Goal: Check status: Check status

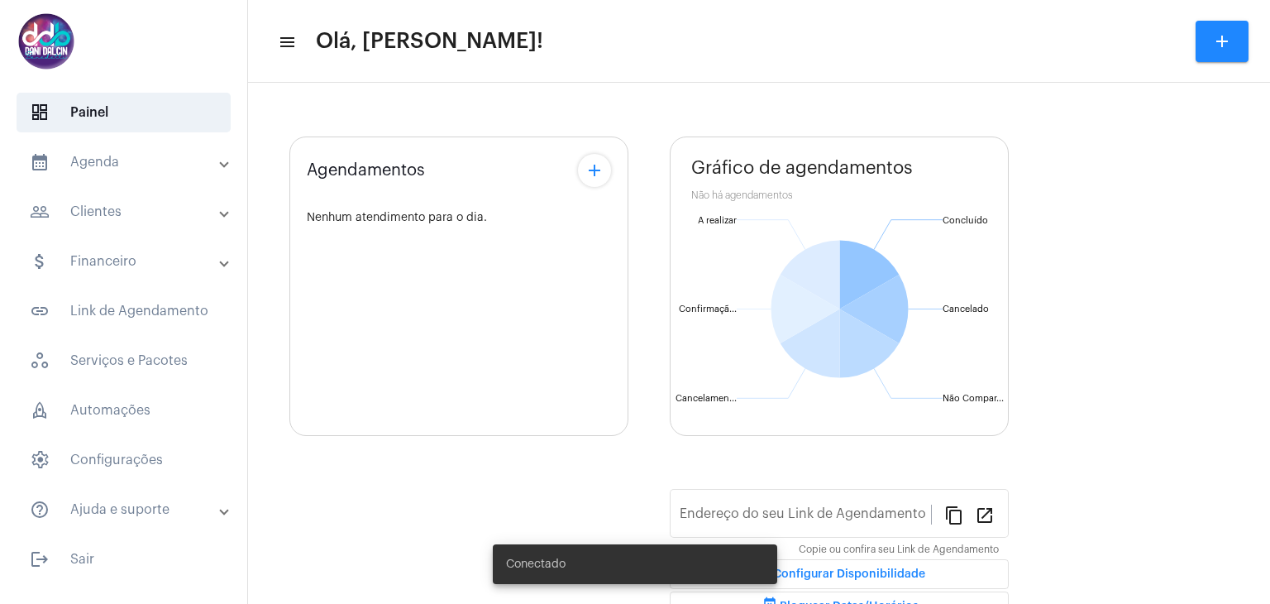
click at [88, 163] on mat-panel-title "calendar_month_outlined Agenda" at bounding box center [125, 162] width 191 height 20
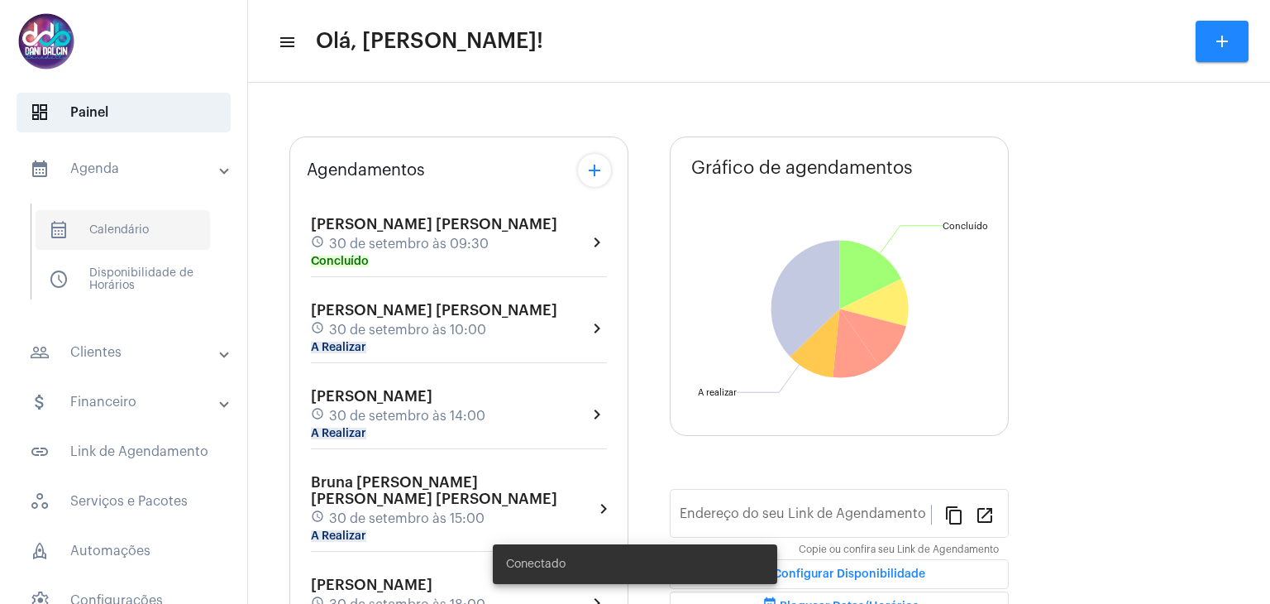
type input "[URL][DOMAIN_NAME][PERSON_NAME]"
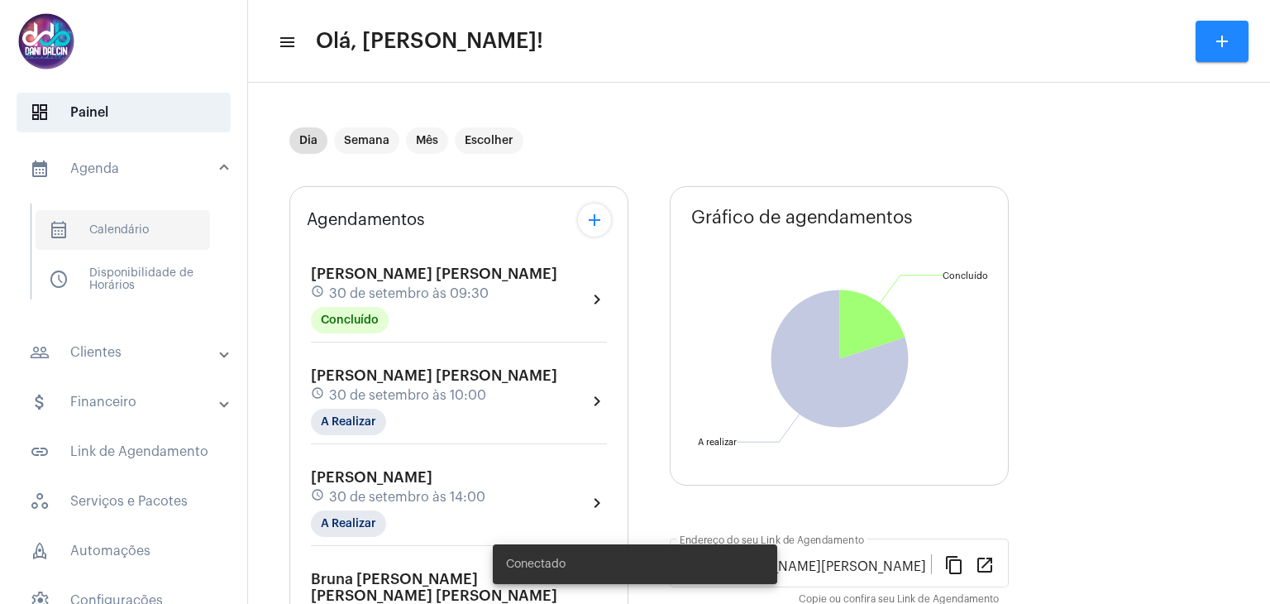
click at [139, 232] on span "calendar_month_outlined Calendário" at bounding box center [123, 230] width 175 height 40
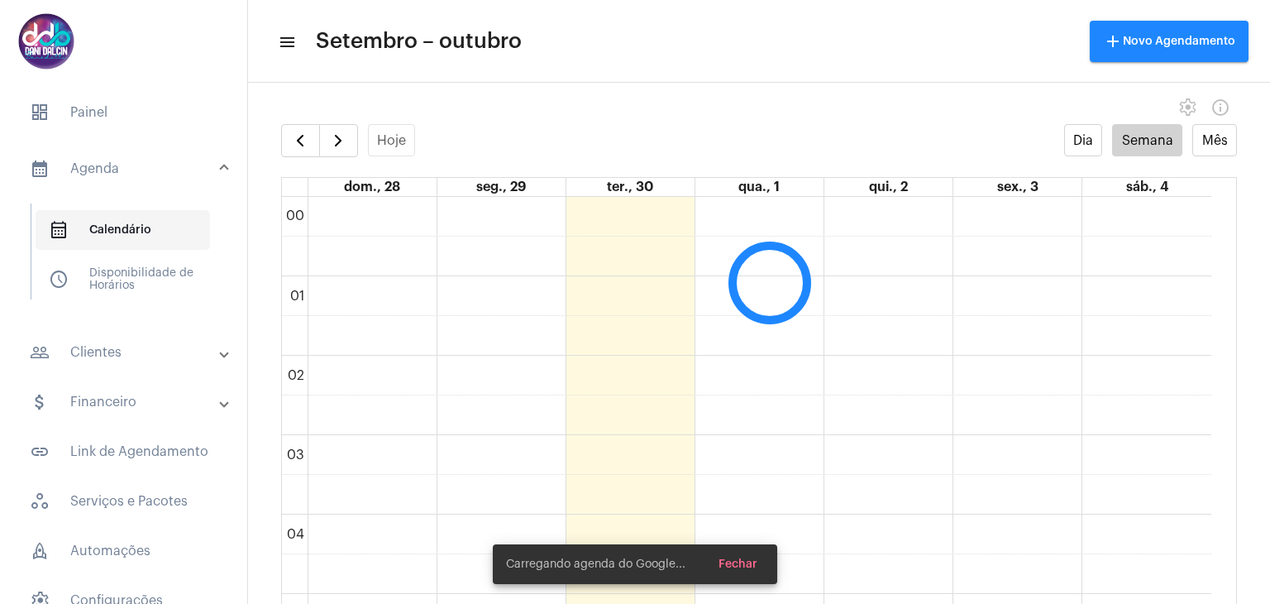
scroll to position [476, 0]
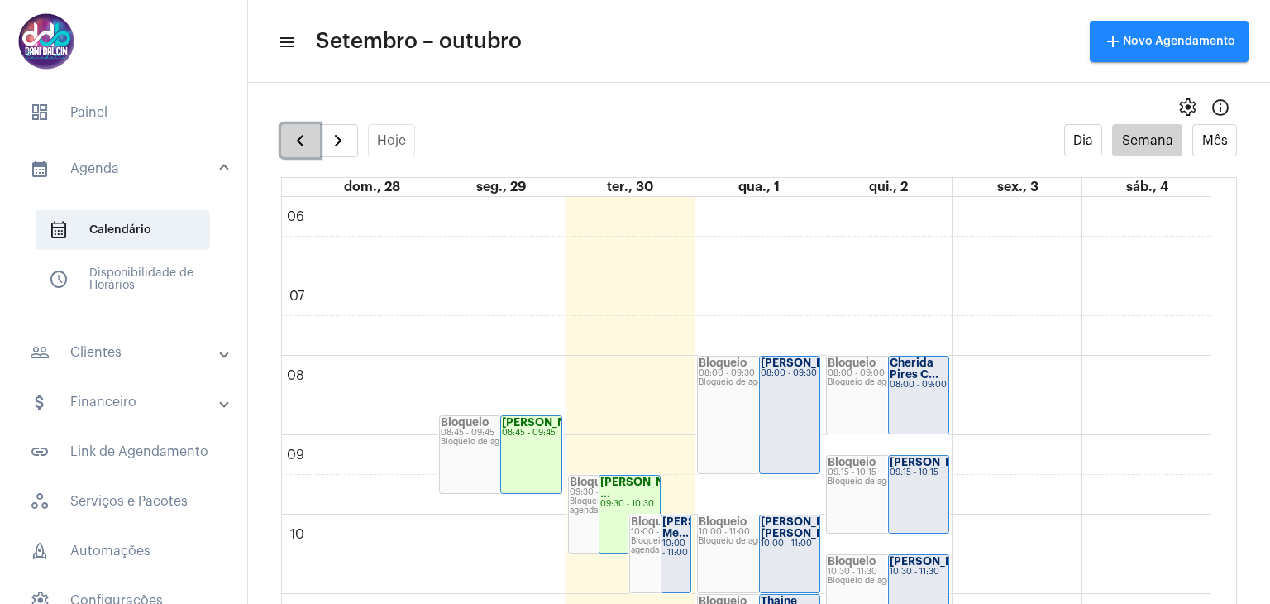
click at [295, 143] on span "button" at bounding box center [300, 141] width 20 height 20
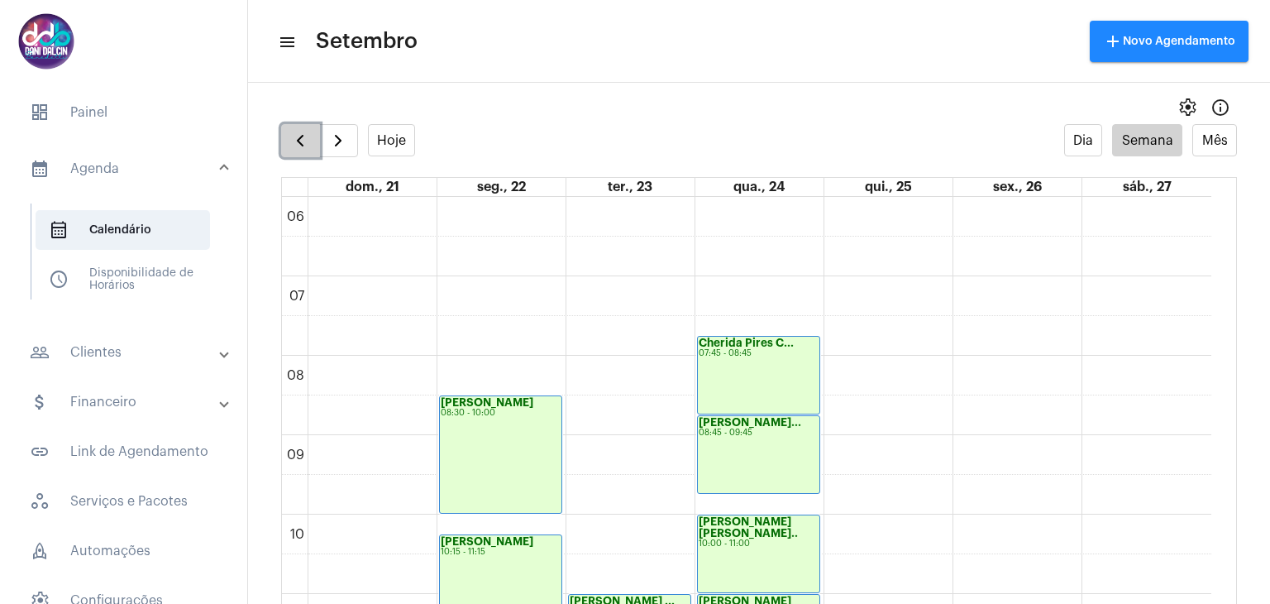
click at [295, 143] on span "button" at bounding box center [300, 141] width 20 height 20
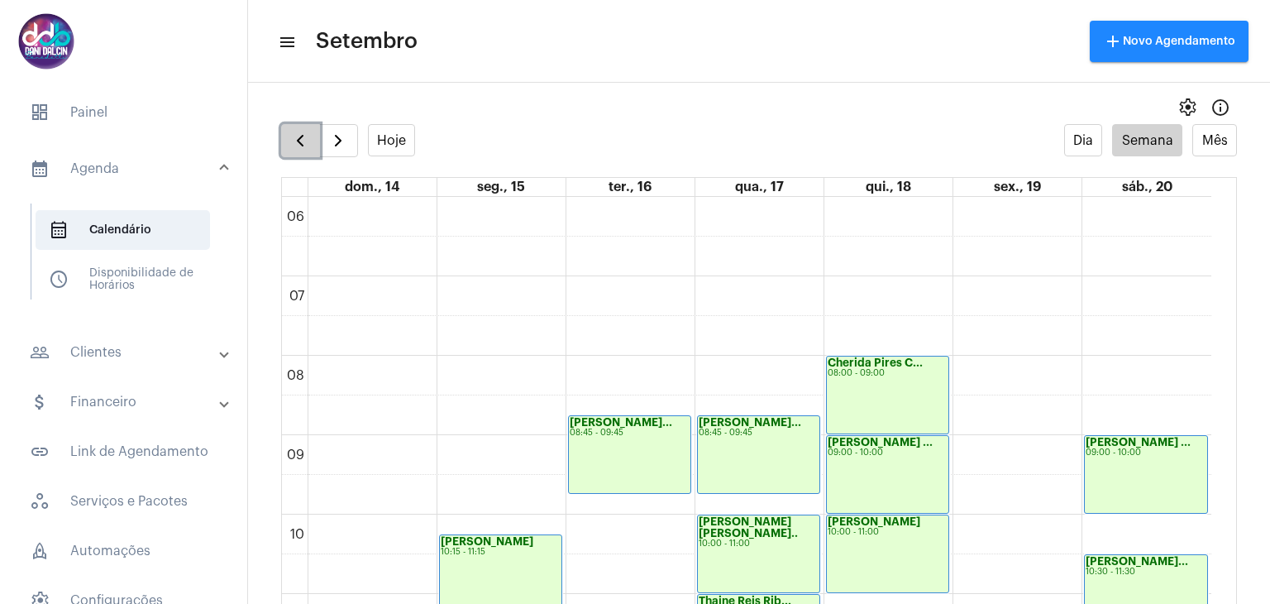
click at [295, 143] on span "button" at bounding box center [300, 141] width 20 height 20
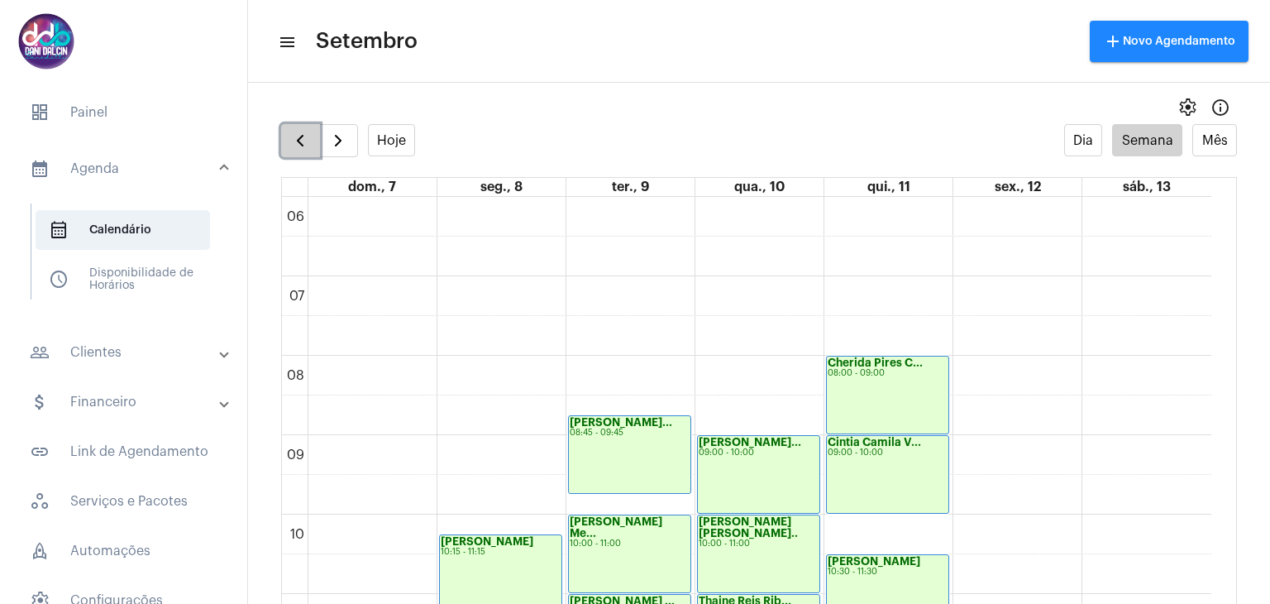
click at [295, 143] on span "button" at bounding box center [300, 141] width 20 height 20
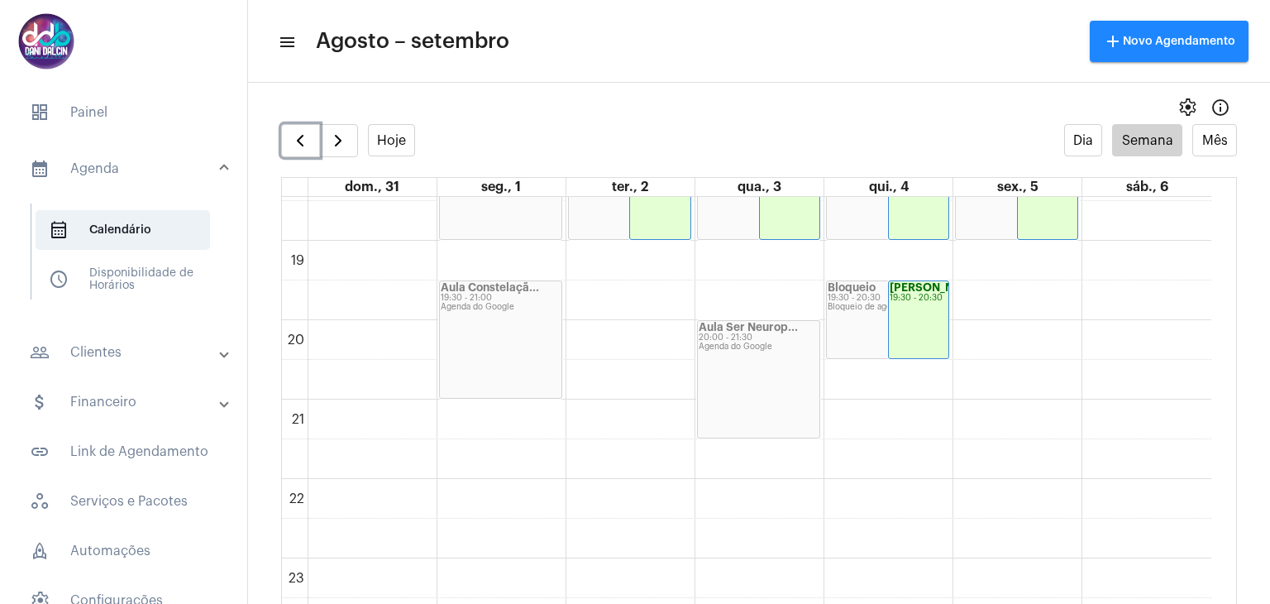
scroll to position [1465, 0]
click at [299, 141] on span "button" at bounding box center [300, 141] width 20 height 20
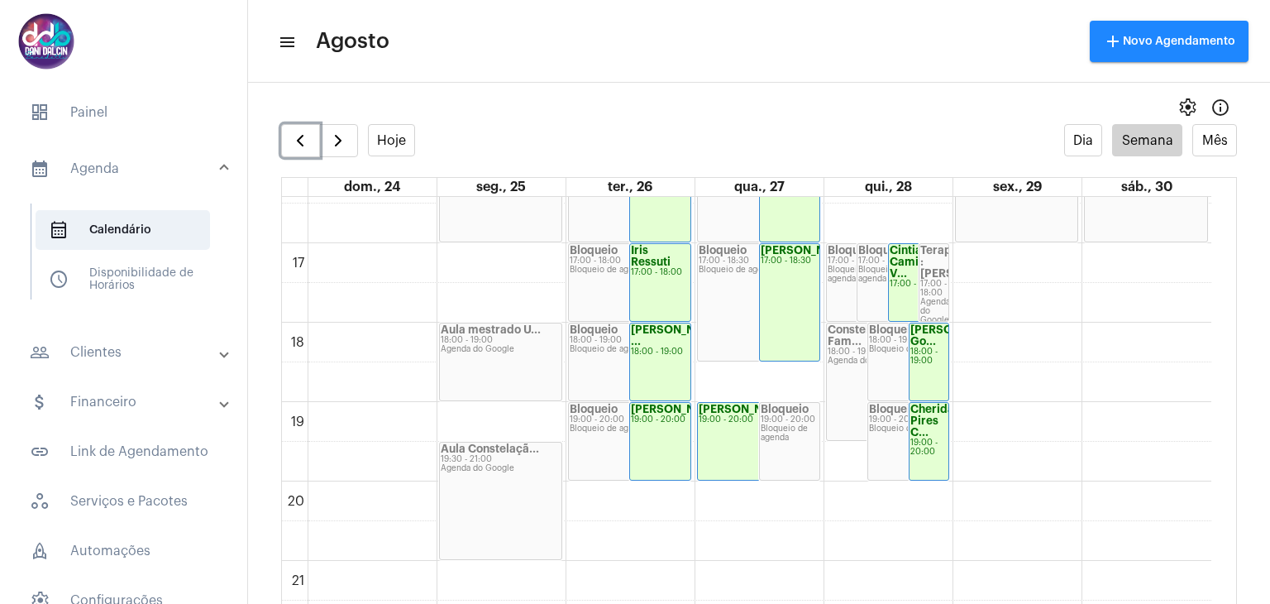
scroll to position [1465, 0]
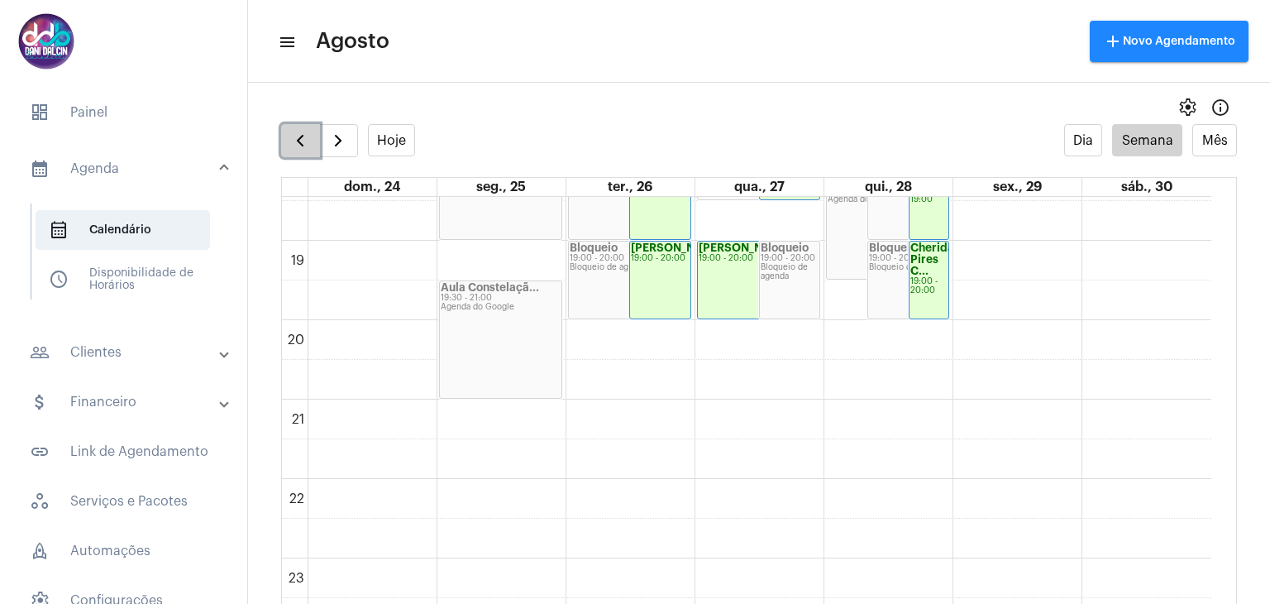
click at [291, 138] on span "button" at bounding box center [300, 141] width 20 height 20
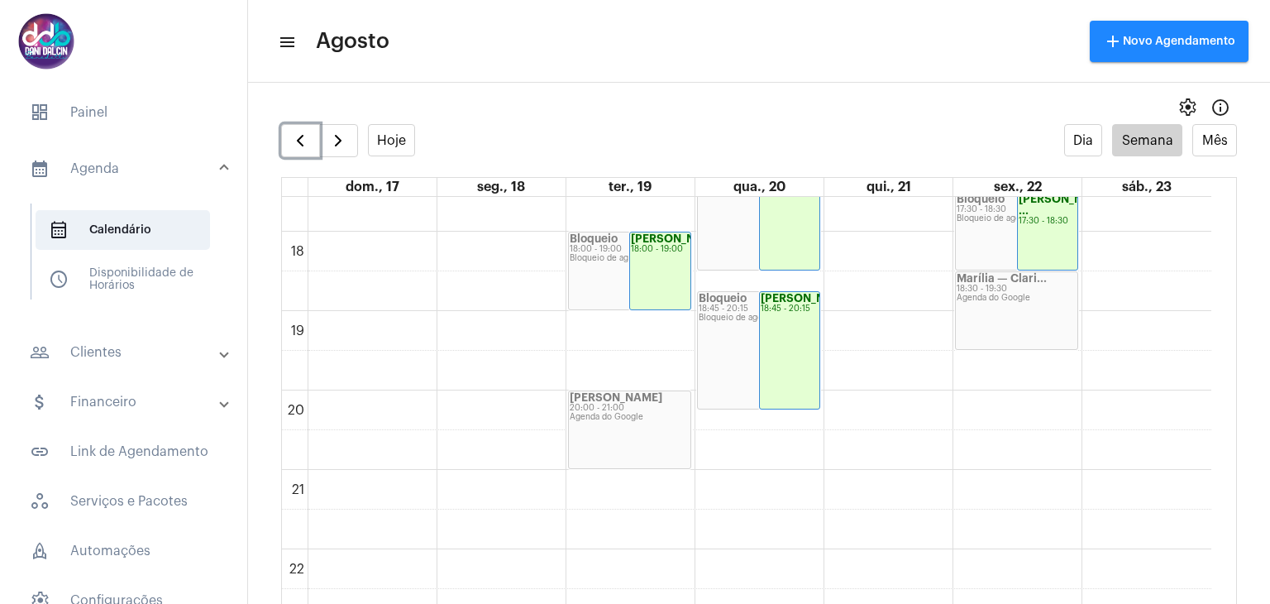
scroll to position [1465, 0]
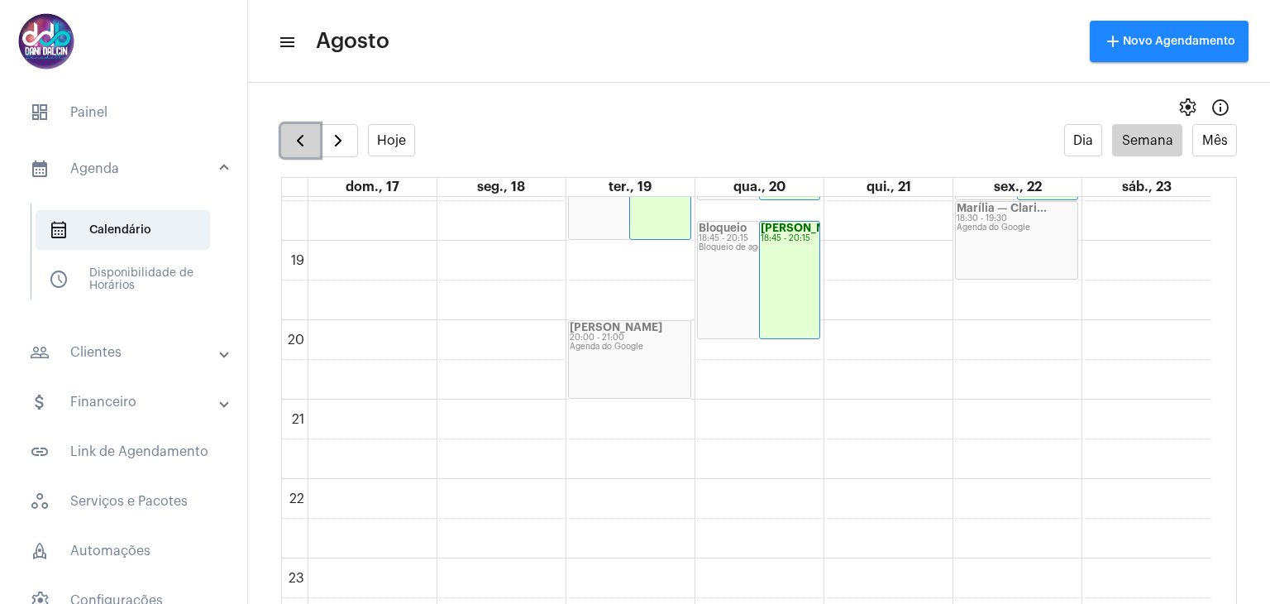
click at [294, 151] on button "button" at bounding box center [300, 140] width 39 height 33
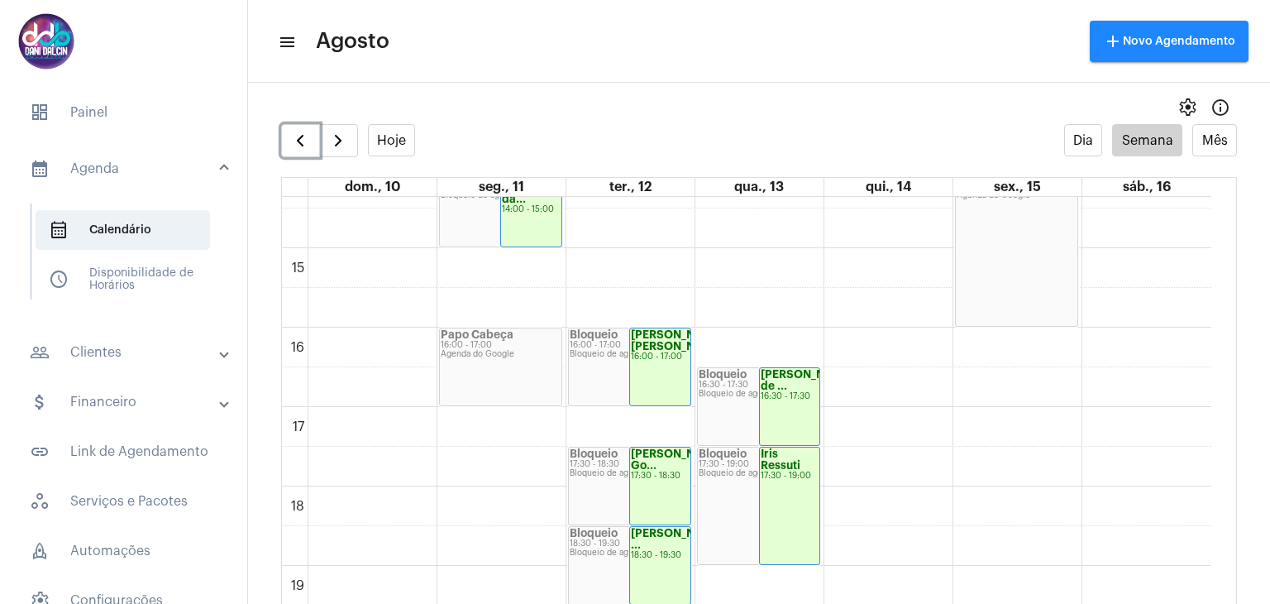
scroll to position [1388, 0]
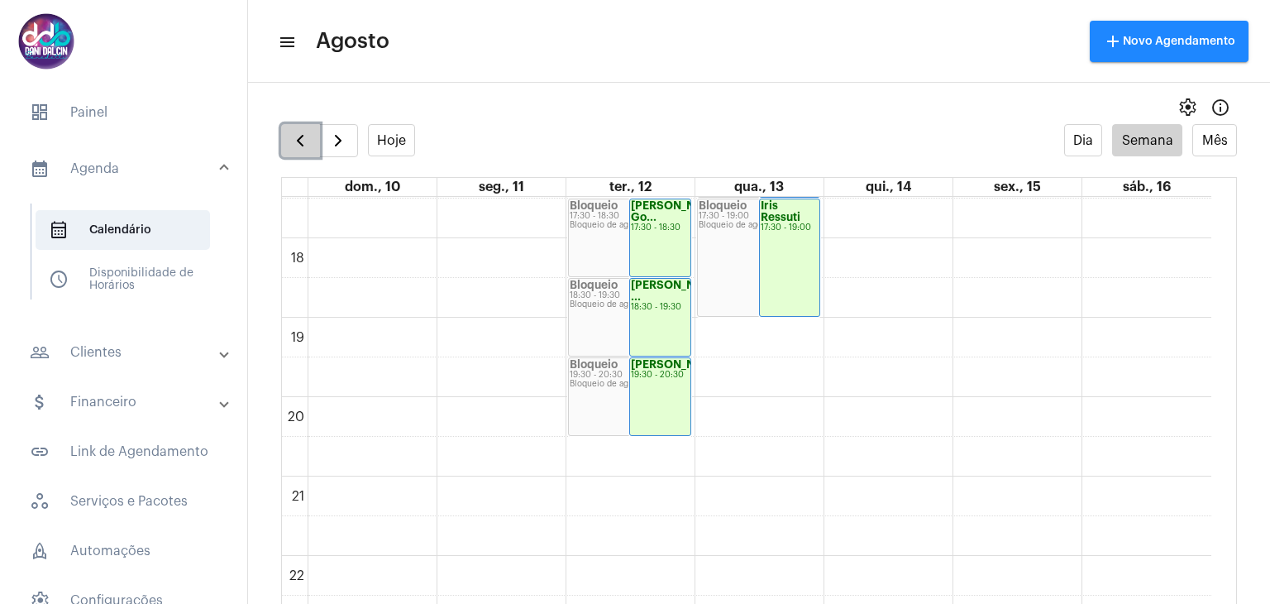
click at [289, 145] on button "button" at bounding box center [300, 140] width 39 height 33
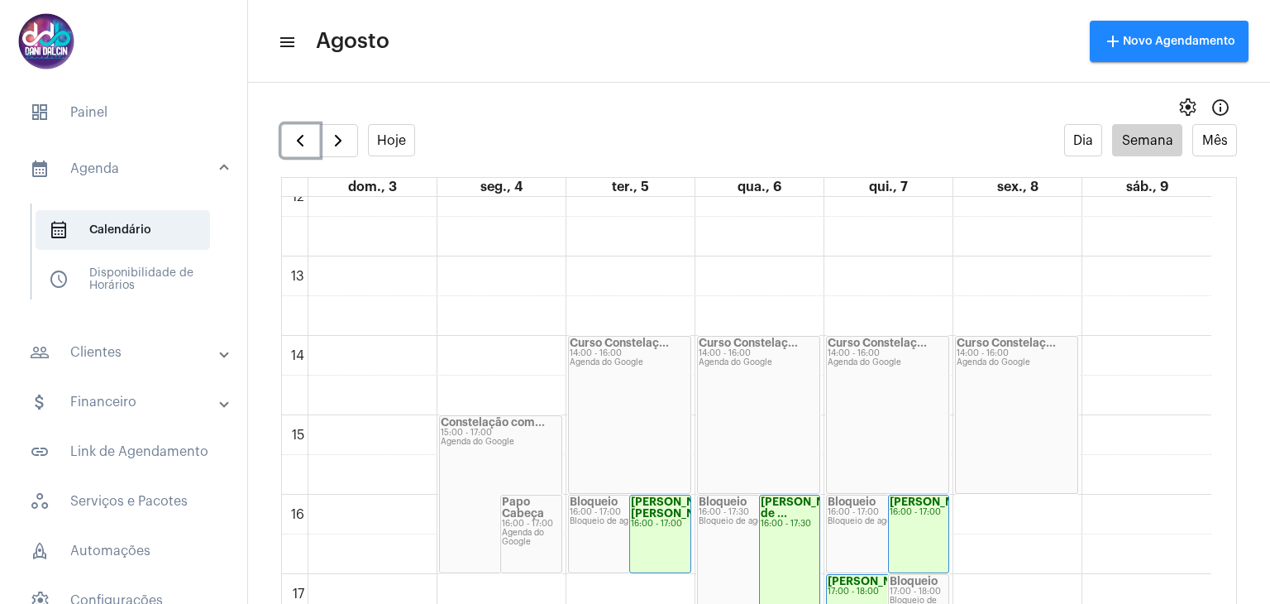
scroll to position [1303, 0]
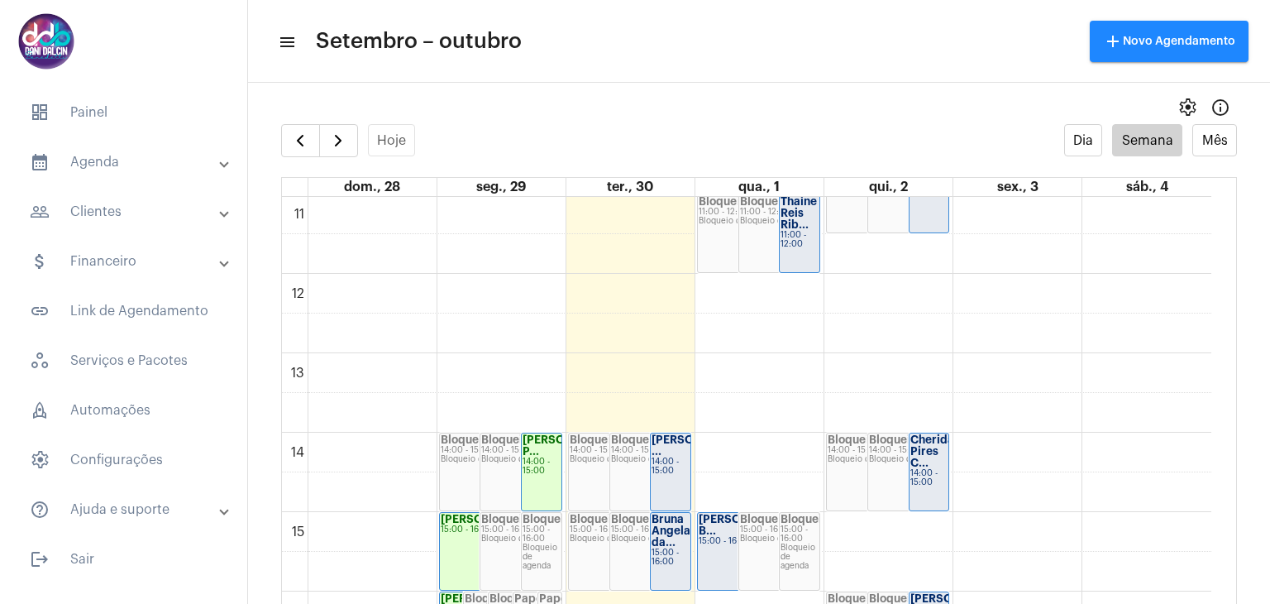
scroll to position [892, 0]
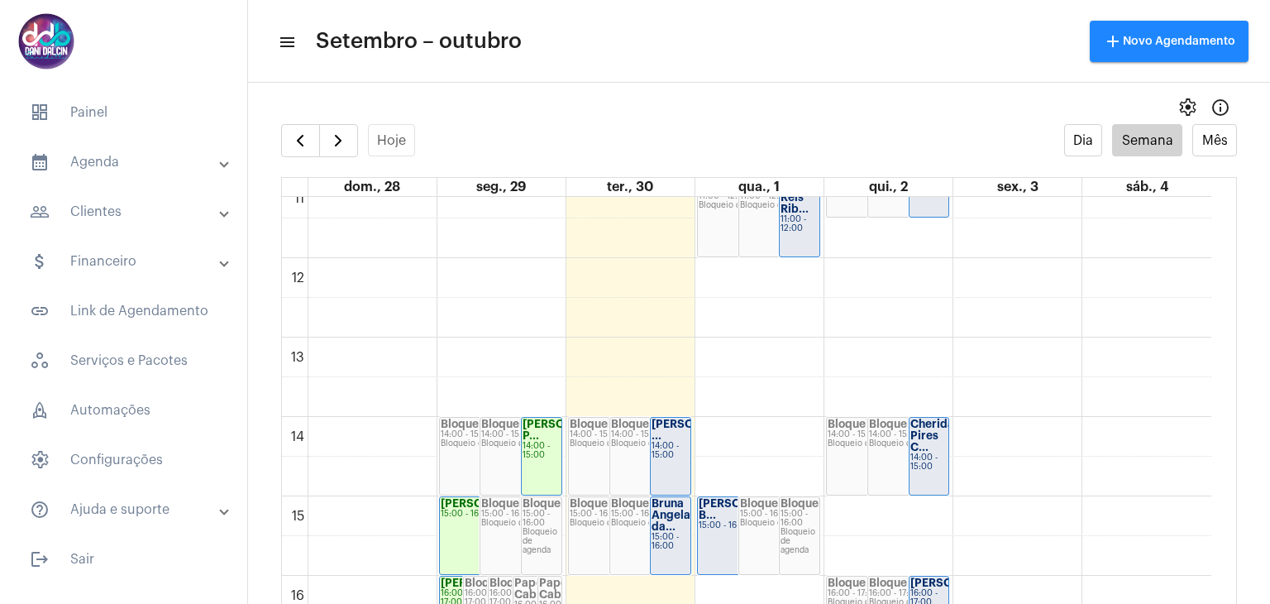
click at [659, 431] on strong "[PERSON_NAME] ..." at bounding box center [698, 430] width 93 height 22
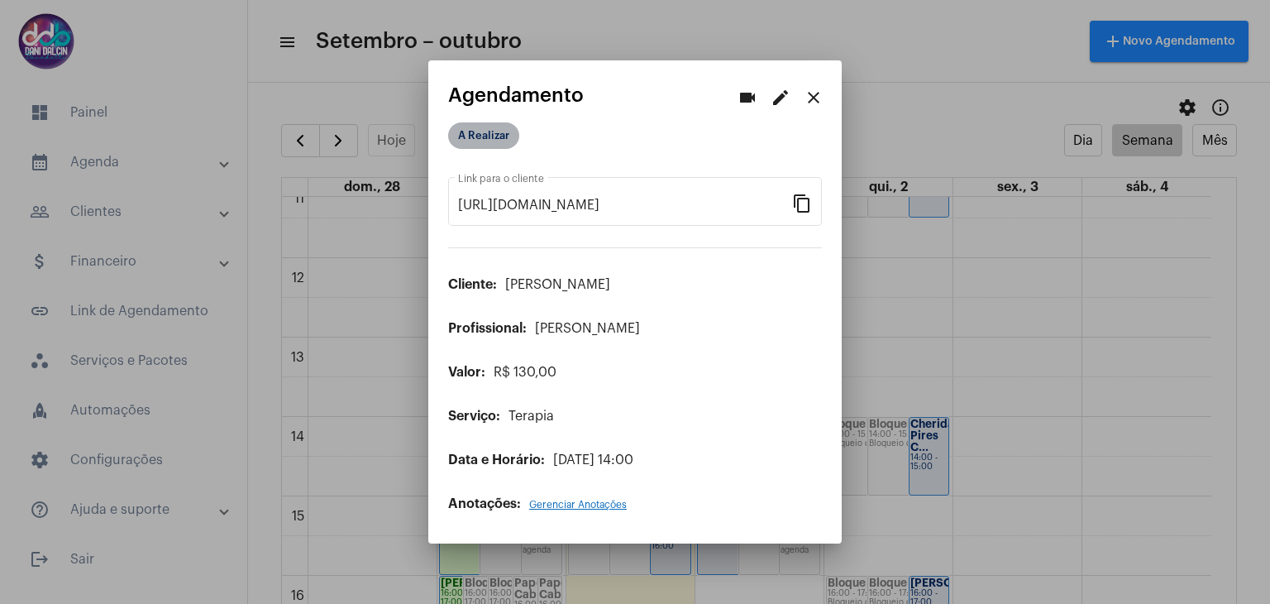
click at [477, 128] on mat-chip "A Realizar" at bounding box center [483, 135] width 71 height 26
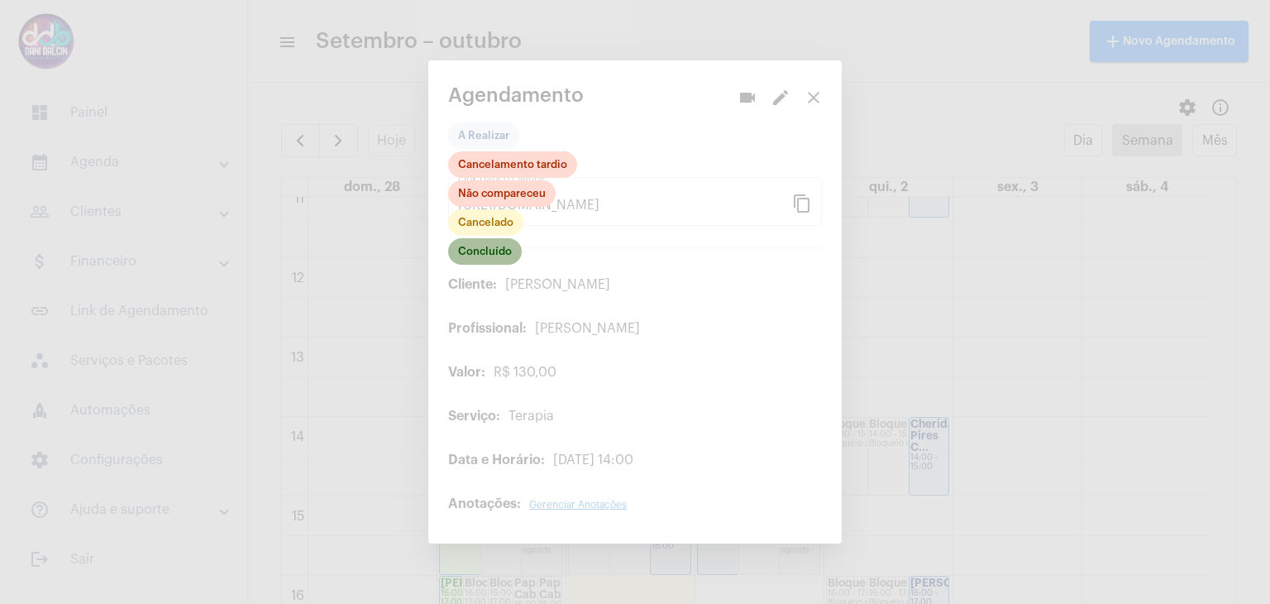
click at [489, 253] on mat-chip "Concluído" at bounding box center [485, 251] width 74 height 26
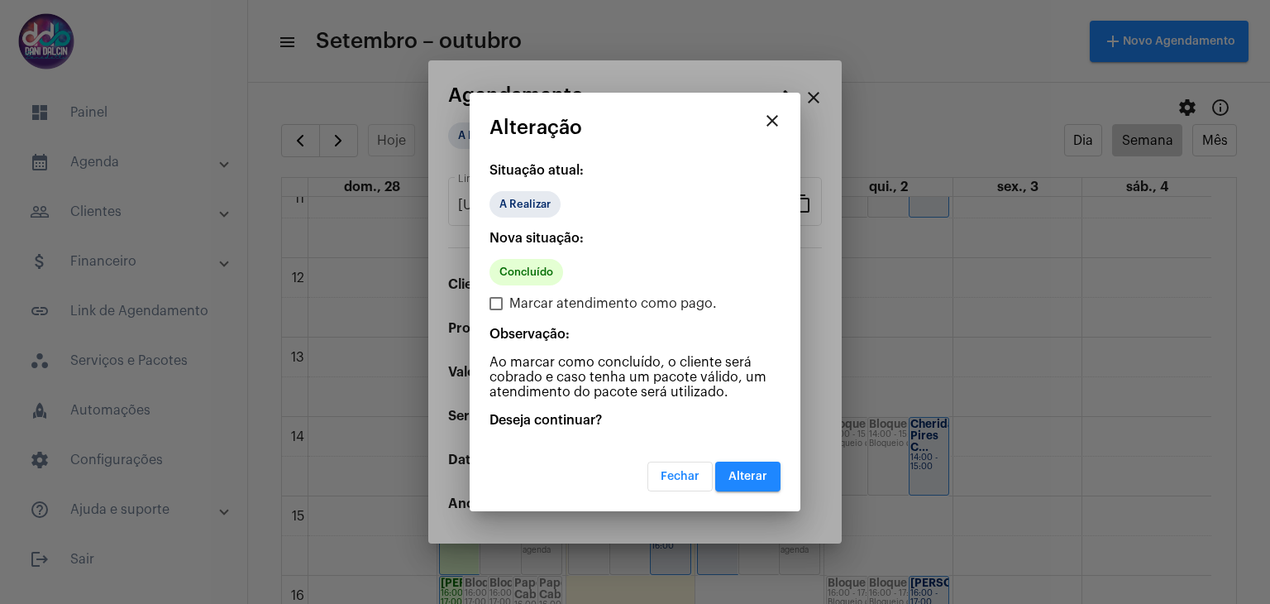
click at [734, 462] on button "Alterar" at bounding box center [747, 477] width 65 height 30
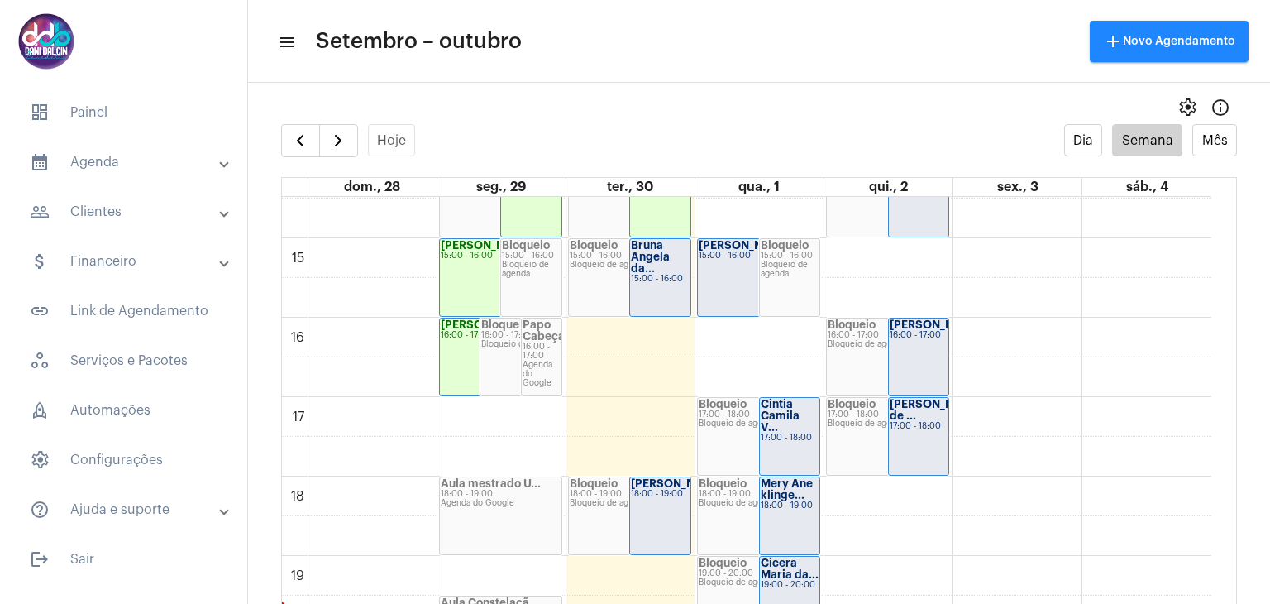
scroll to position [1057, 0]
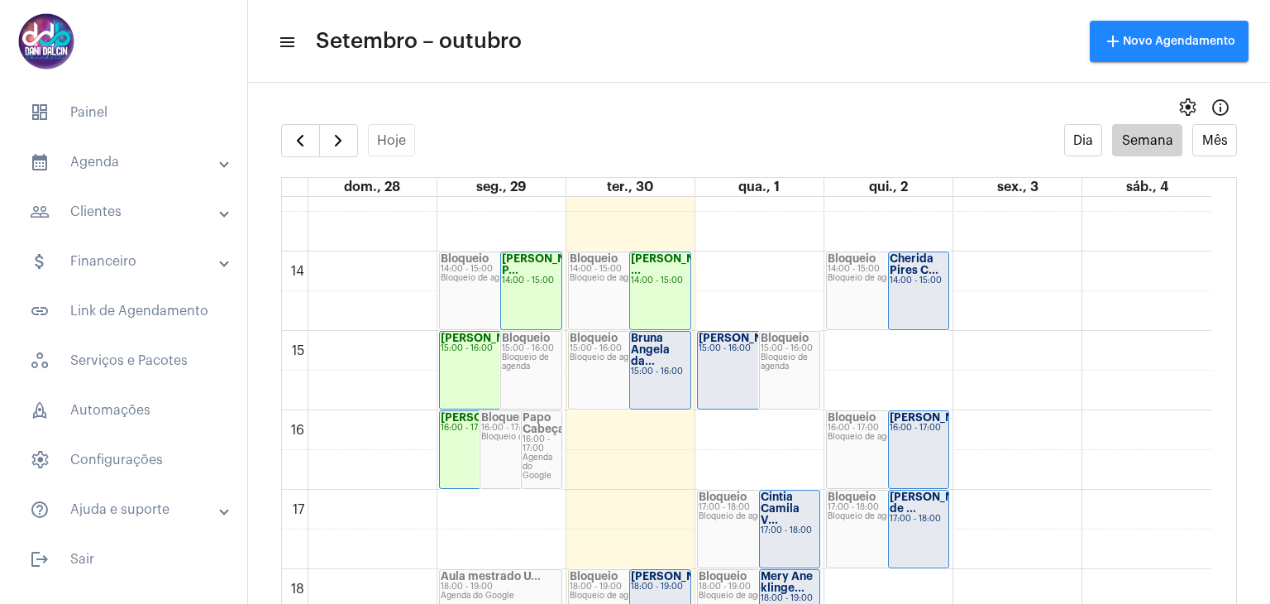
click at [658, 344] on strong "Bruna Angela da..." at bounding box center [650, 349] width 39 height 34
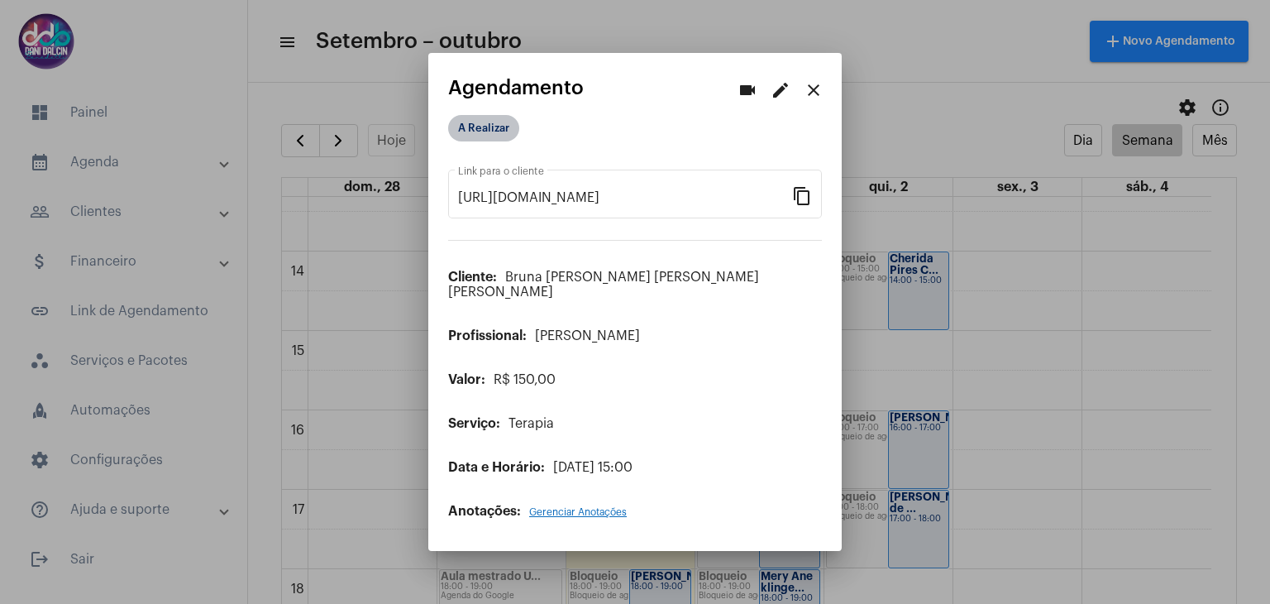
click at [490, 132] on mat-chip "A Realizar" at bounding box center [483, 128] width 71 height 26
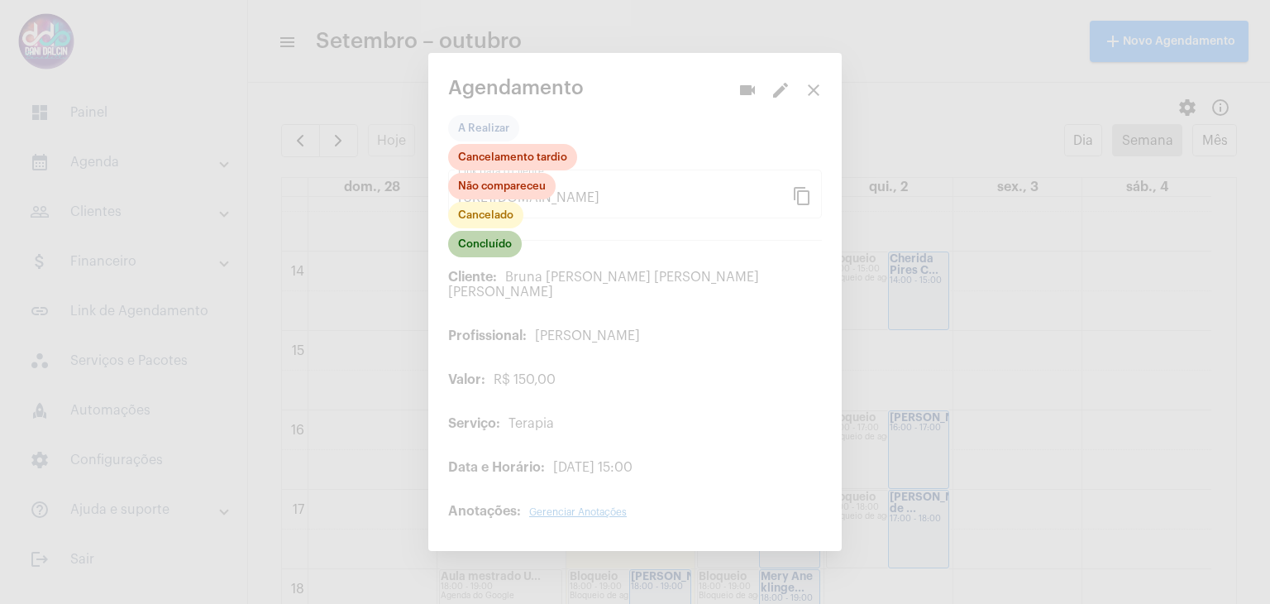
click at [486, 256] on mat-chip "Concluído" at bounding box center [485, 244] width 74 height 26
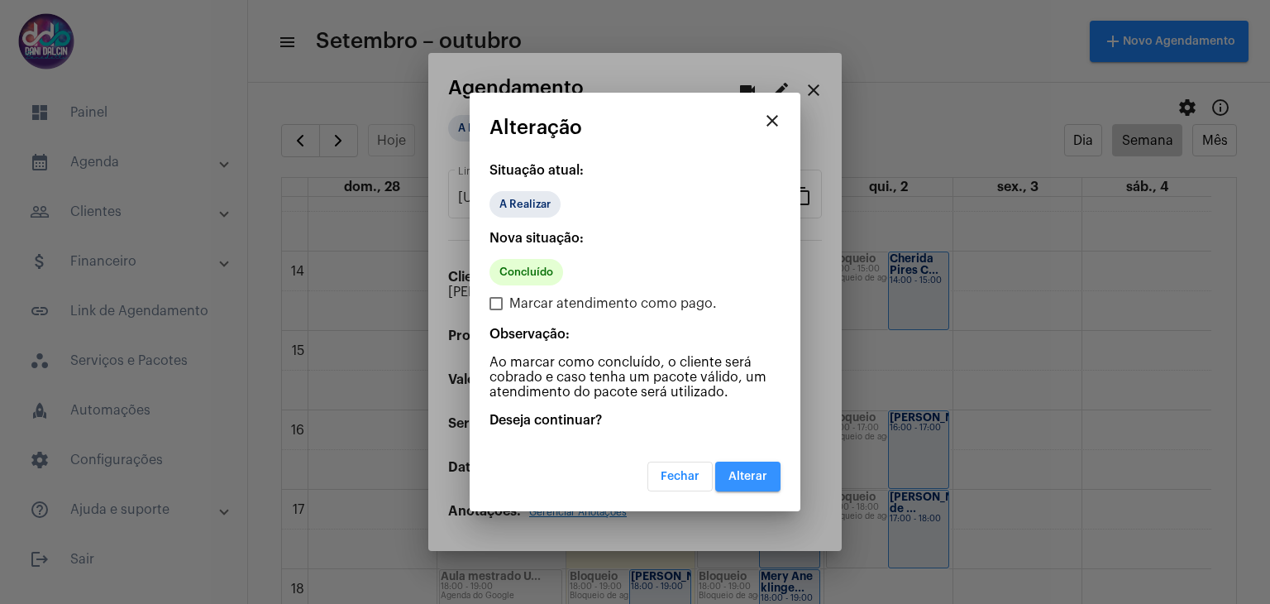
click at [737, 475] on span "Alterar" at bounding box center [748, 477] width 39 height 12
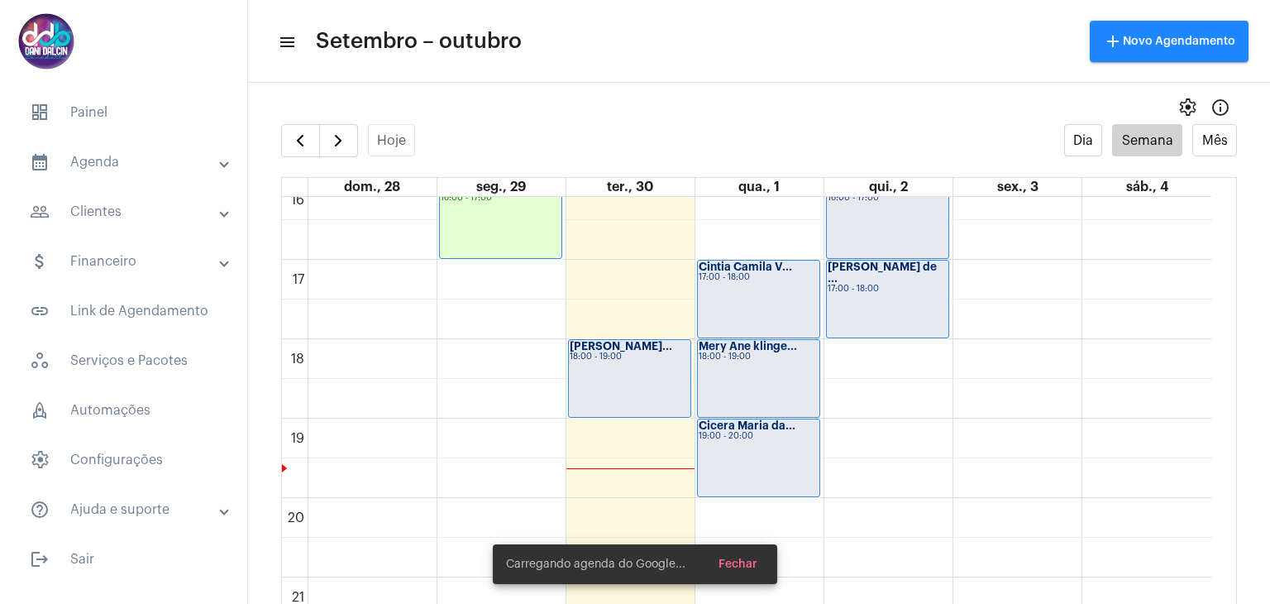
scroll to position [1305, 0]
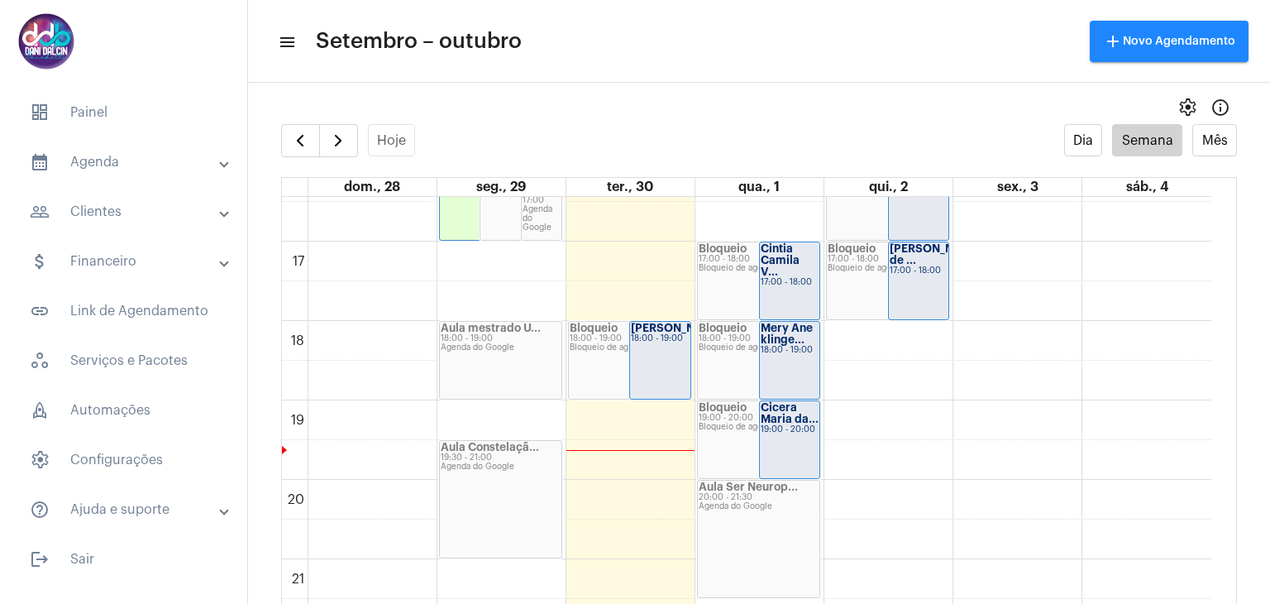
click at [638, 343] on div "18:00 - 19:00" at bounding box center [660, 338] width 59 height 9
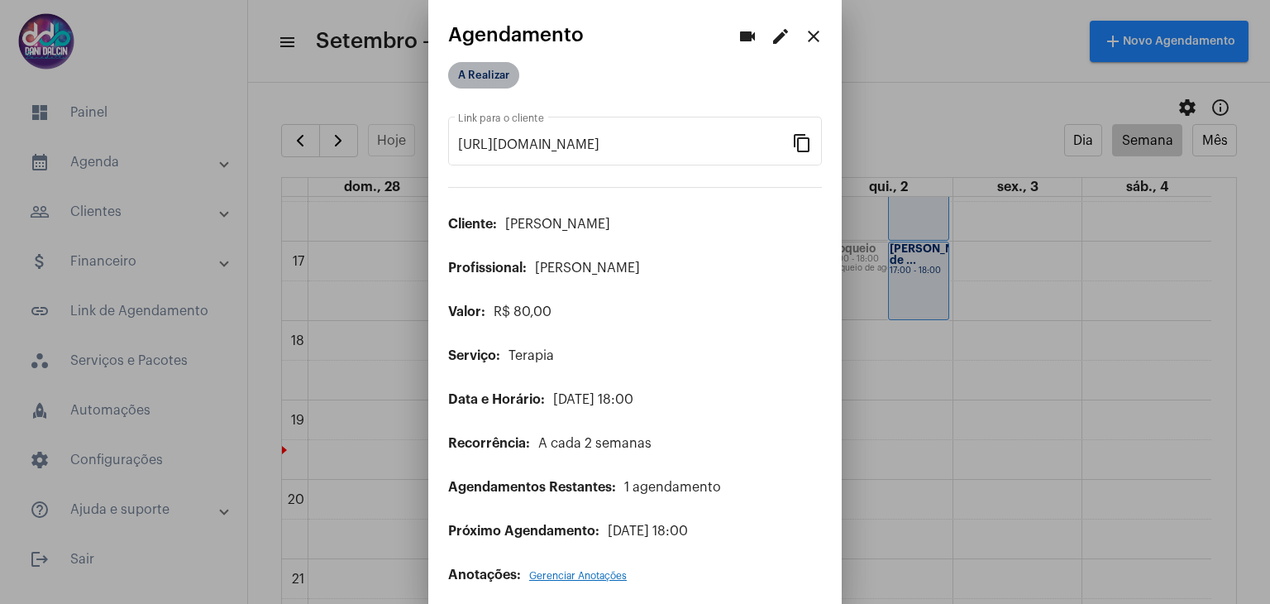
click at [483, 84] on mat-chip "A Realizar" at bounding box center [483, 75] width 71 height 26
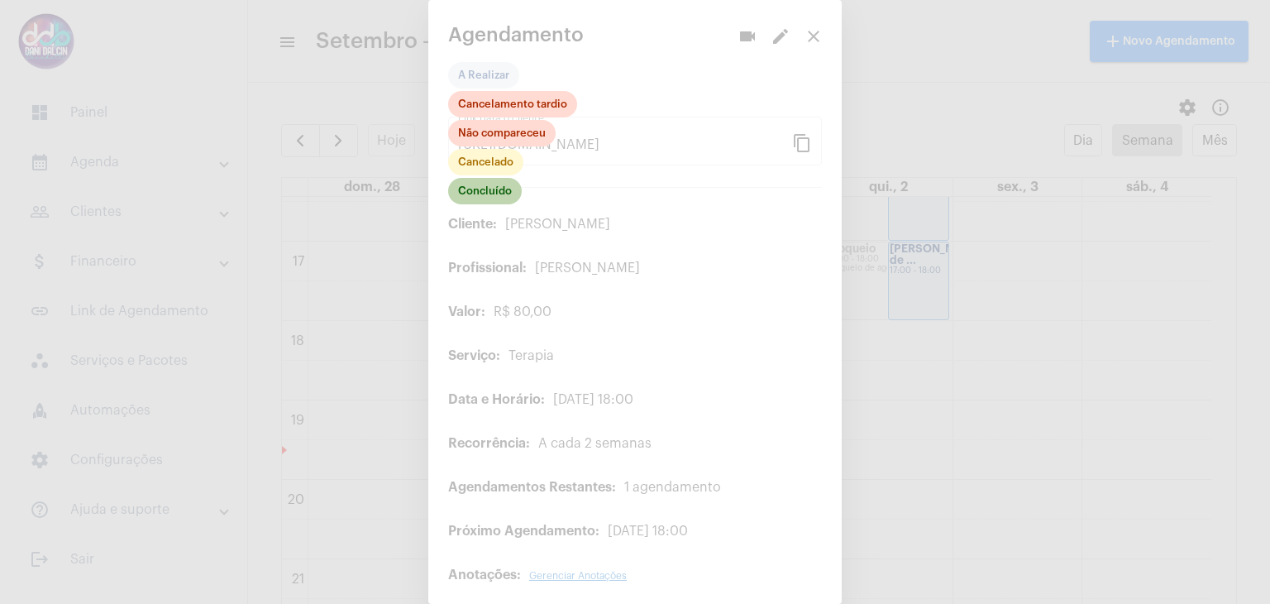
click at [495, 197] on mat-chip "Concluído" at bounding box center [485, 191] width 74 height 26
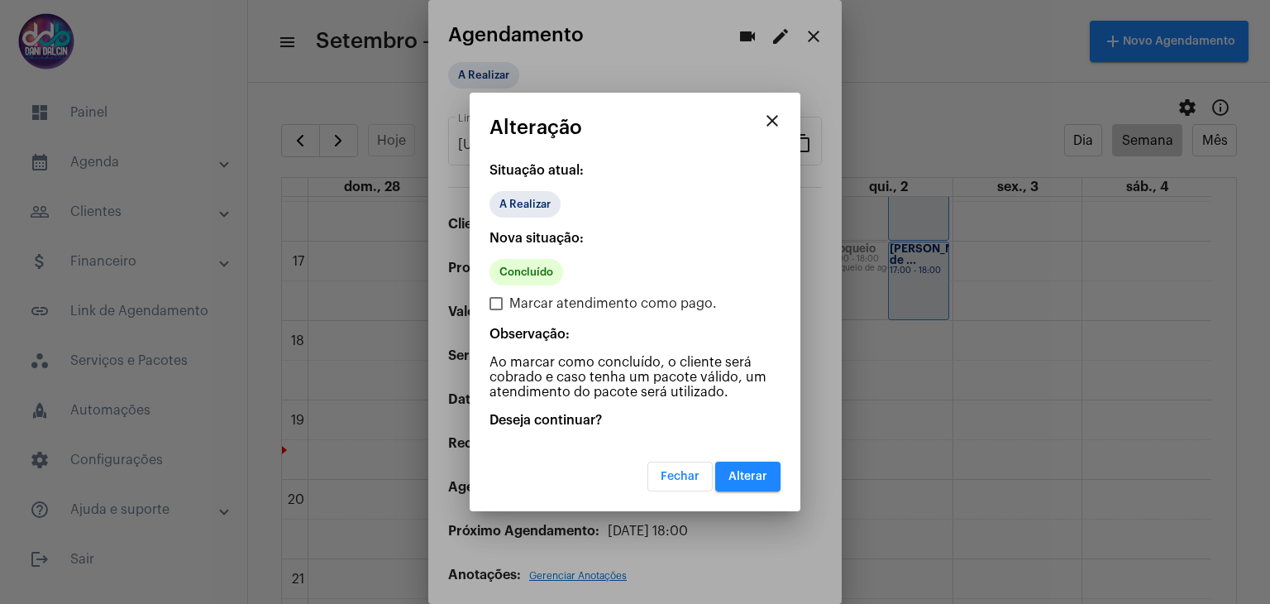
click at [739, 472] on span "Alterar" at bounding box center [748, 477] width 39 height 12
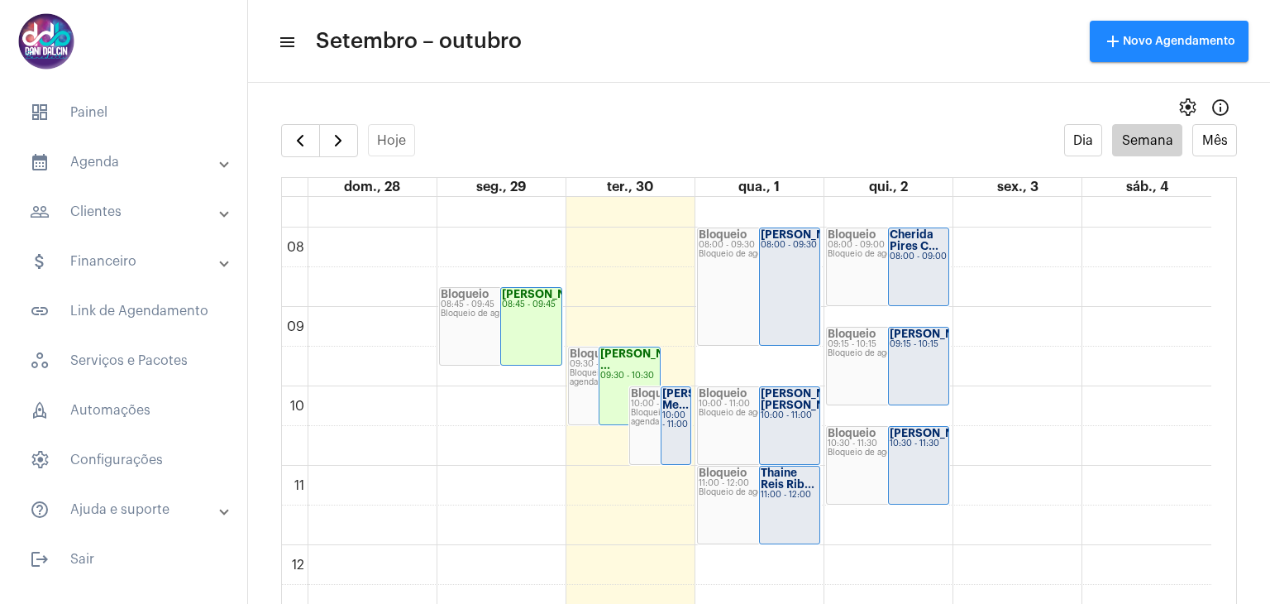
scroll to position [720, 0]
